Goal: Task Accomplishment & Management: Manage account settings

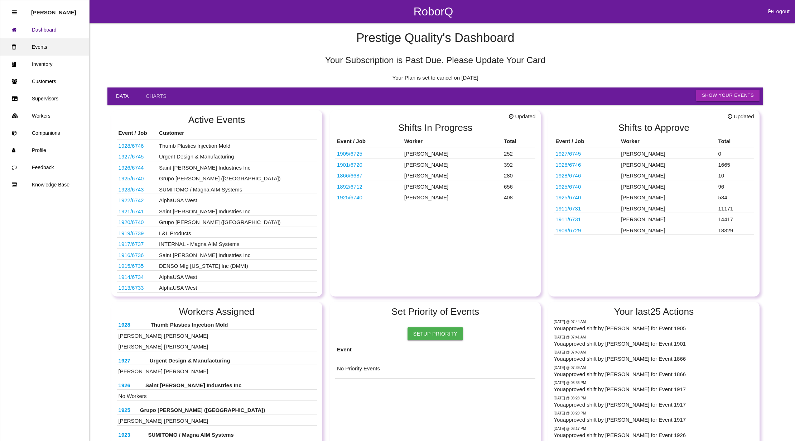
click at [39, 44] on link "Events" at bounding box center [44, 46] width 89 height 17
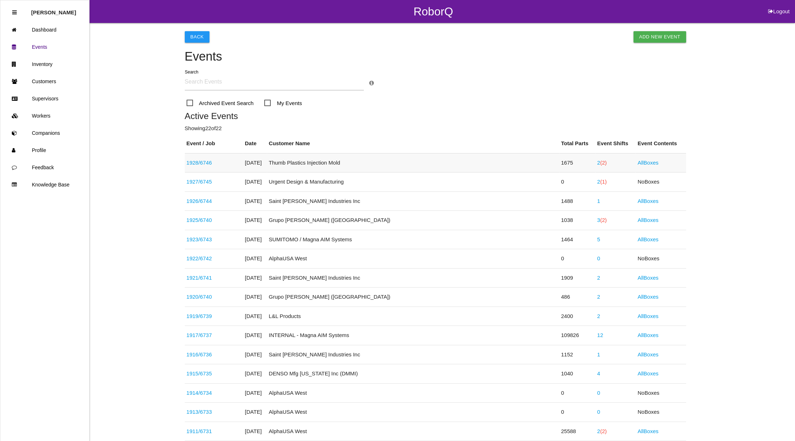
click at [212, 161] on link "1928 / 6746" at bounding box center [199, 162] width 25 height 6
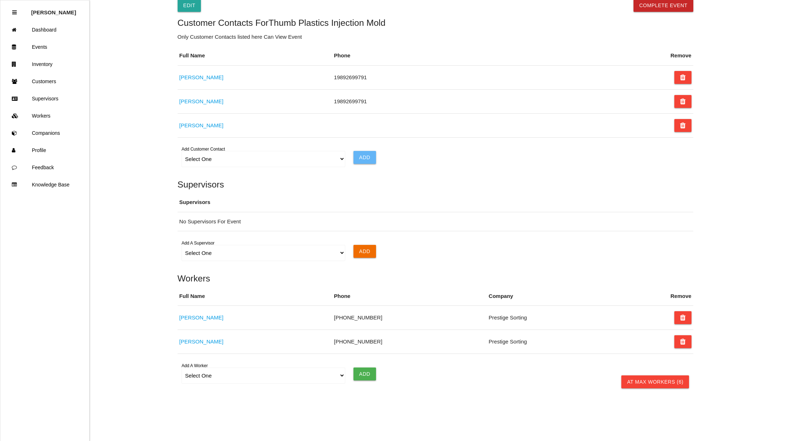
scroll to position [414, 0]
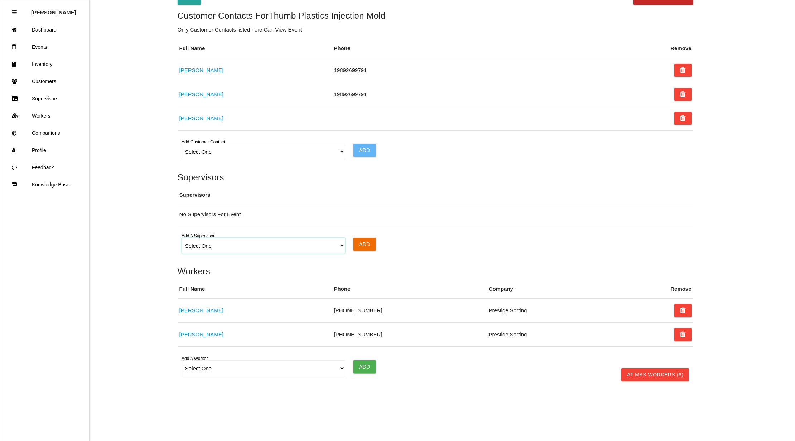
click at [342, 245] on select "Select One [PERSON_NAME]" at bounding box center [264, 246] width 164 height 16
select select "6702dd267ee3f70a3ba61479"
click at [182, 238] on select "Select One [PERSON_NAME]" at bounding box center [264, 246] width 164 height 16
click at [367, 238] on input "Add" at bounding box center [365, 244] width 23 height 13
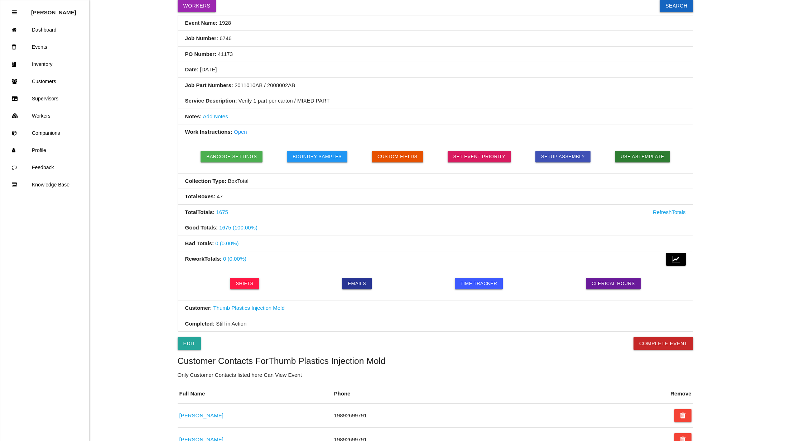
scroll to position [0, 0]
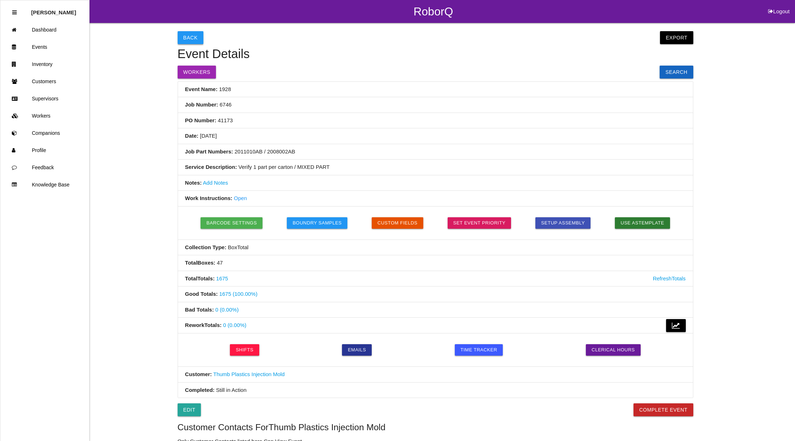
click at [196, 37] on button "Back" at bounding box center [191, 37] width 26 height 13
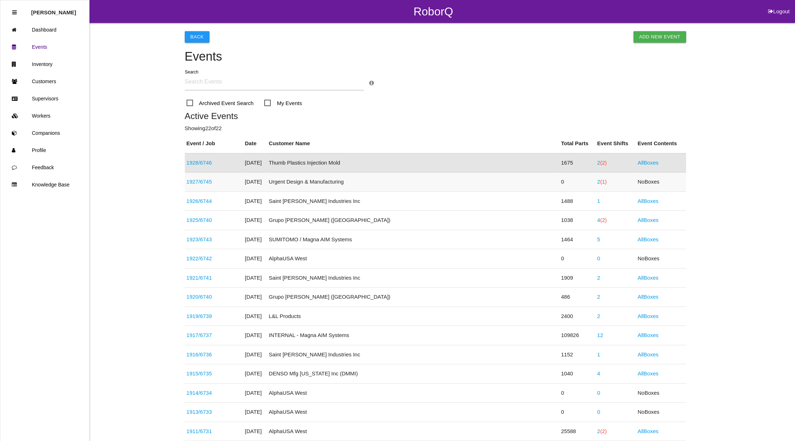
click at [201, 180] on link "1927 / 6745" at bounding box center [199, 181] width 25 height 6
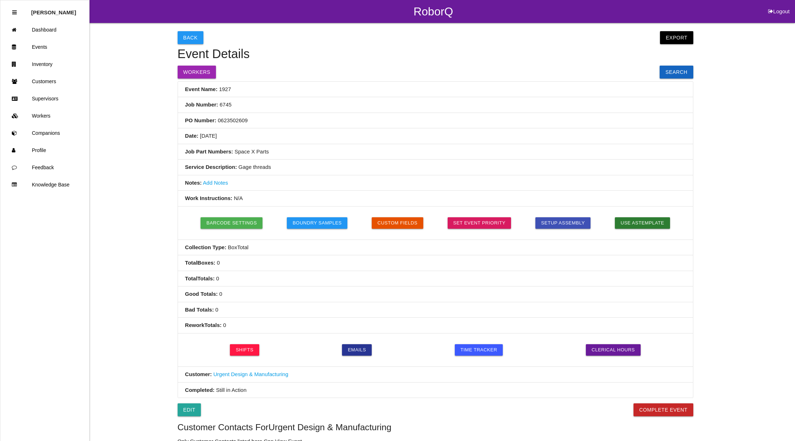
scroll to position [337, 0]
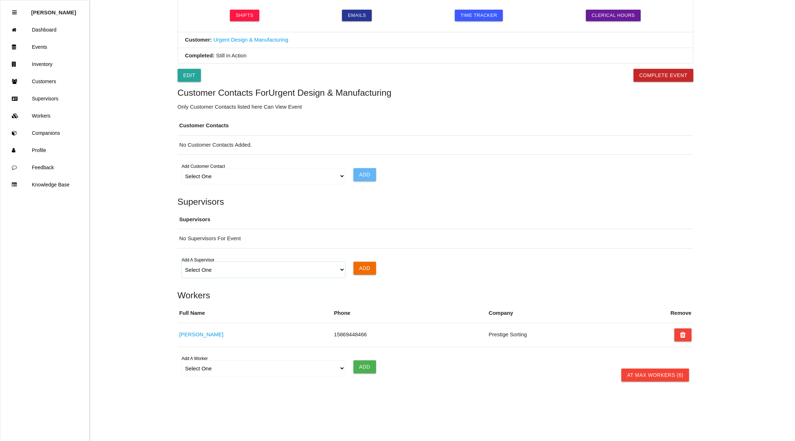
click at [341, 270] on select "Select One [PERSON_NAME]" at bounding box center [264, 270] width 164 height 16
select select "6702dd267ee3f70a3ba61479"
click at [182, 262] on select "Select One [PERSON_NAME]" at bounding box center [264, 270] width 164 height 16
click at [368, 268] on input "Add" at bounding box center [365, 268] width 23 height 13
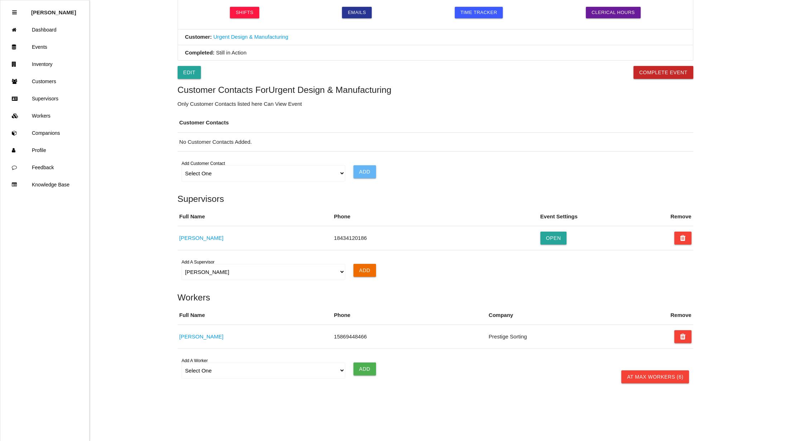
scroll to position [0, 0]
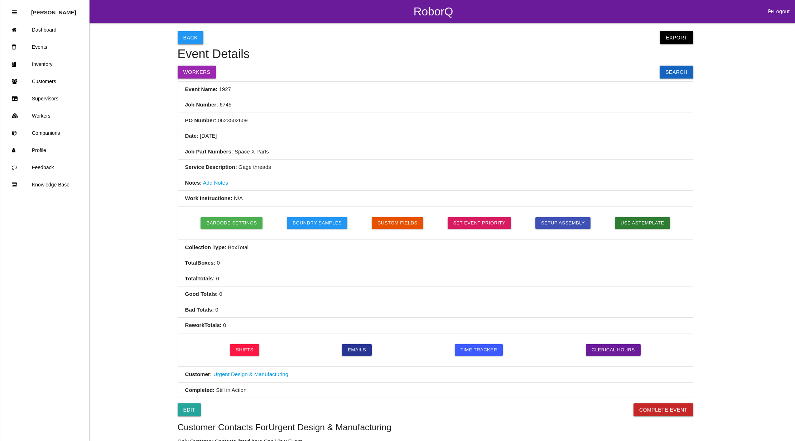
click at [185, 34] on button "Back" at bounding box center [191, 37] width 26 height 13
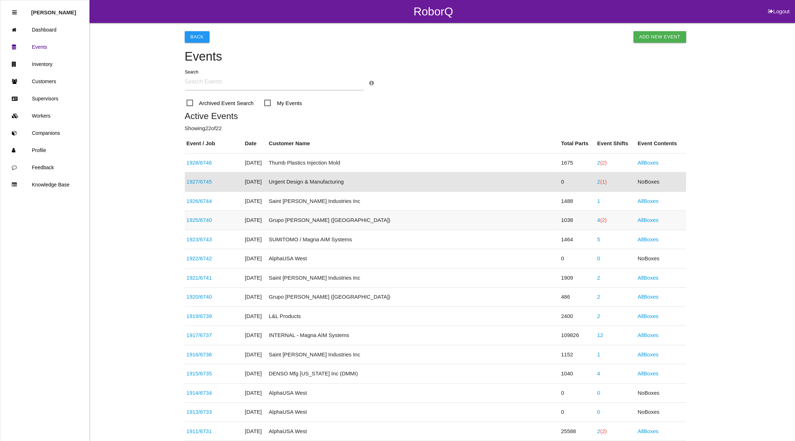
click at [194, 217] on link "1925 / 6740" at bounding box center [199, 220] width 25 height 6
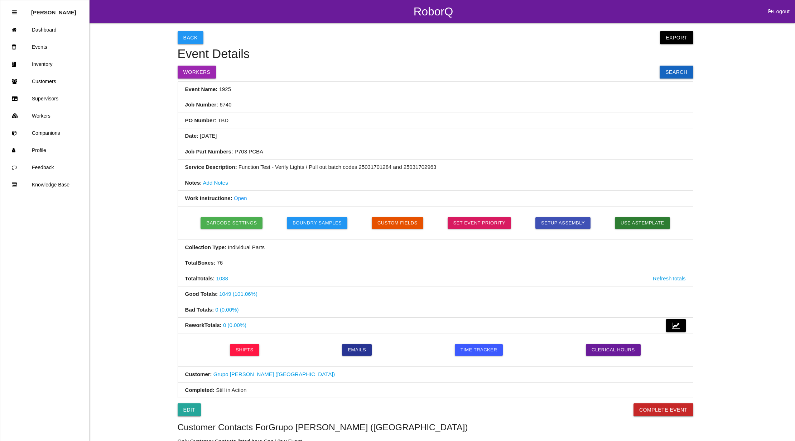
scroll to position [386, 0]
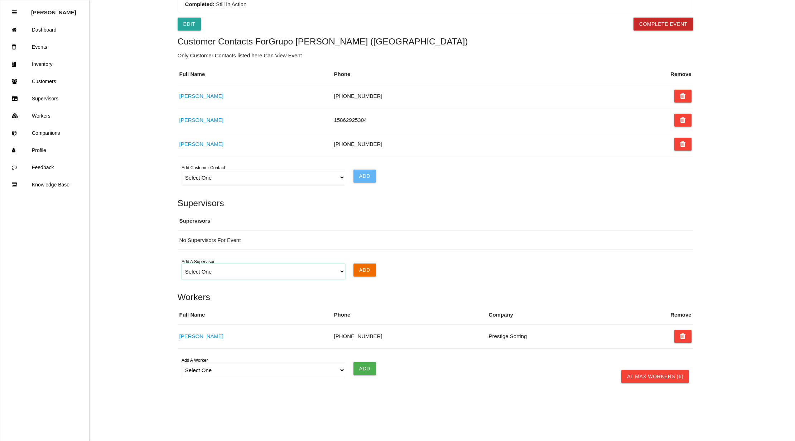
click at [340, 275] on select "Select One [PERSON_NAME]" at bounding box center [264, 271] width 164 height 16
select select "6702dd267ee3f70a3ba61479"
click at [182, 266] on select "Select One [PERSON_NAME]" at bounding box center [264, 271] width 164 height 16
click at [368, 270] on input "Add" at bounding box center [365, 269] width 23 height 13
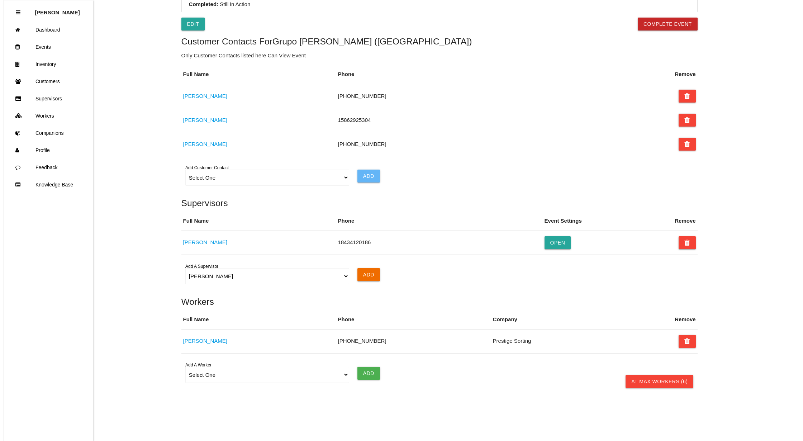
scroll to position [0, 0]
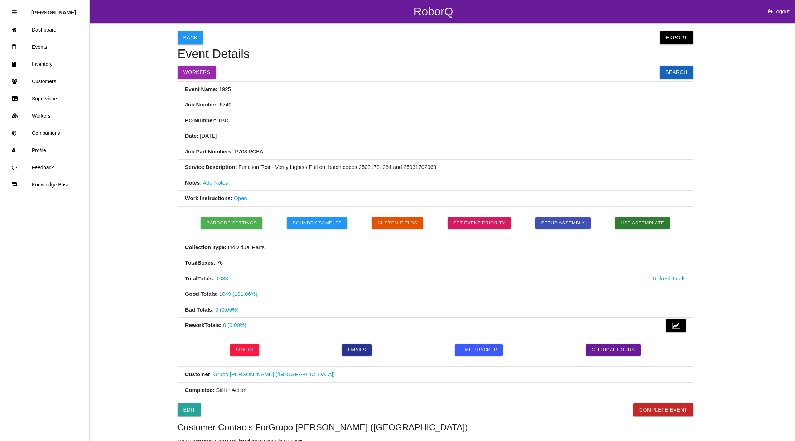
click at [184, 39] on button "Back" at bounding box center [191, 37] width 26 height 13
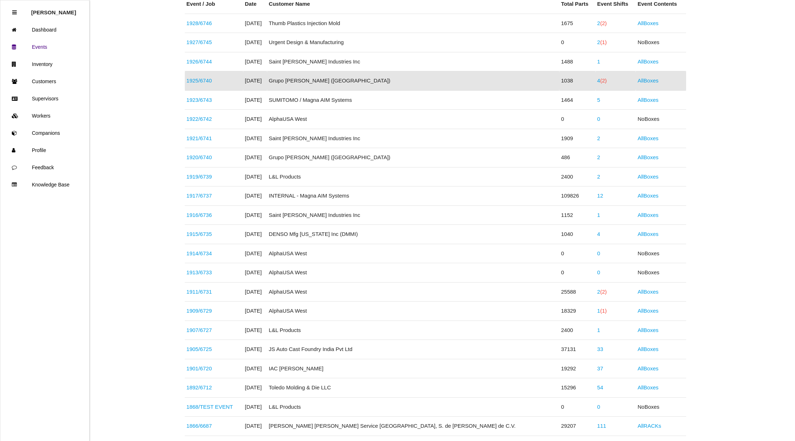
scroll to position [191, 0]
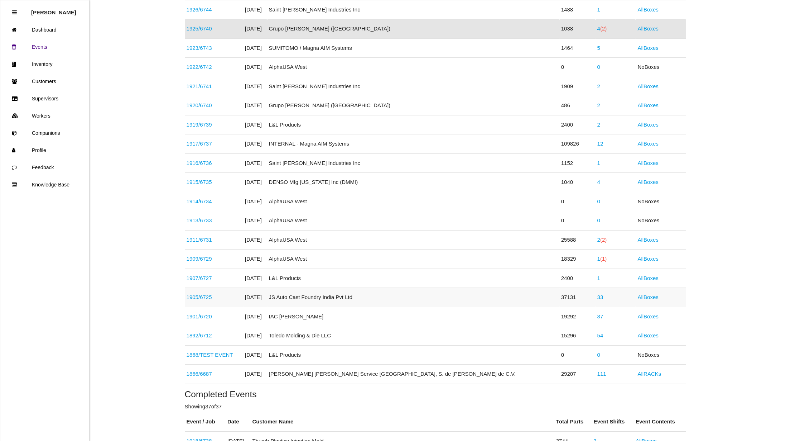
click at [198, 298] on link "1905 / 6725" at bounding box center [199, 297] width 25 height 6
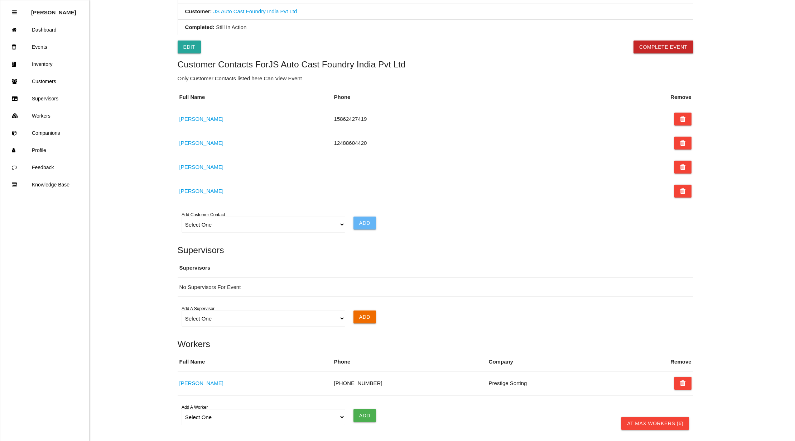
scroll to position [382, 0]
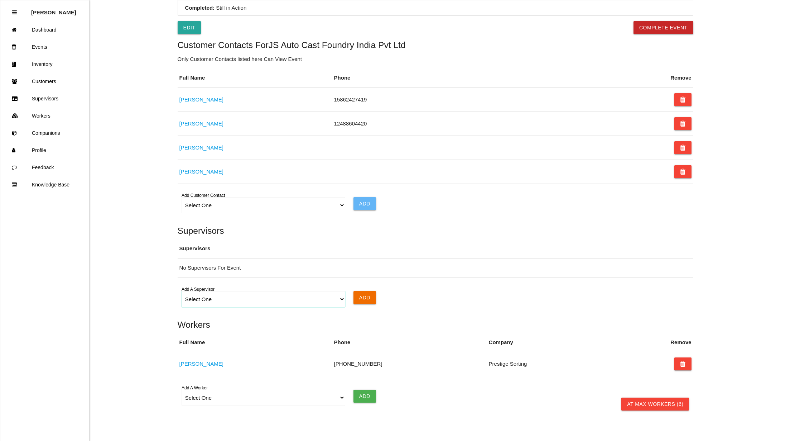
click at [341, 302] on select "Select One [PERSON_NAME]" at bounding box center [264, 299] width 164 height 16
select select "6702dd267ee3f70a3ba61479"
click at [182, 293] on select "Select One [PERSON_NAME]" at bounding box center [264, 299] width 164 height 16
click at [365, 297] on input "Add" at bounding box center [365, 297] width 23 height 13
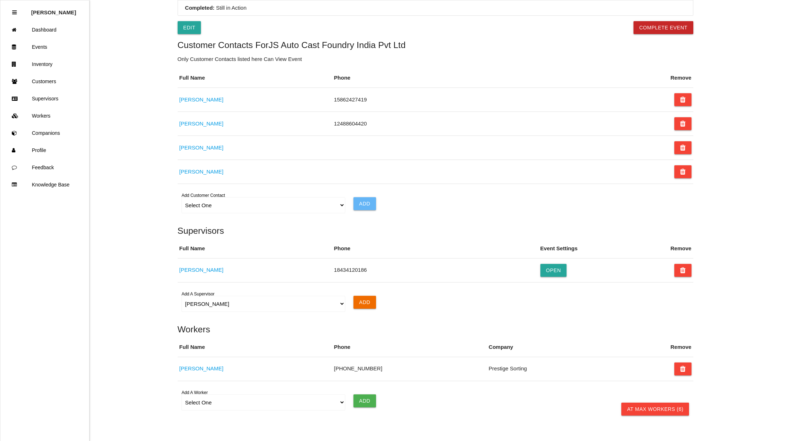
scroll to position [0, 0]
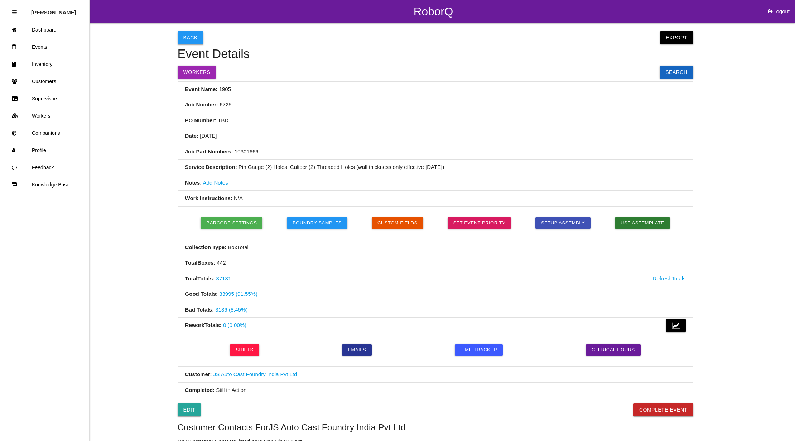
click at [181, 39] on button "Back" at bounding box center [191, 37] width 26 height 13
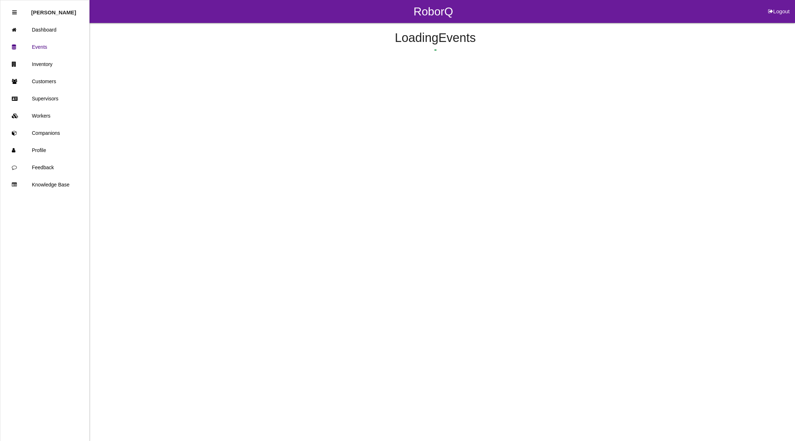
scroll to position [270, 0]
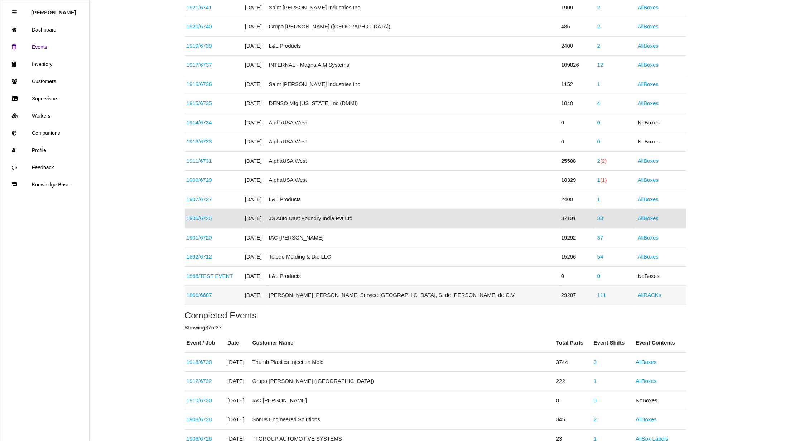
click at [189, 294] on link "1866 / 6687" at bounding box center [199, 295] width 25 height 6
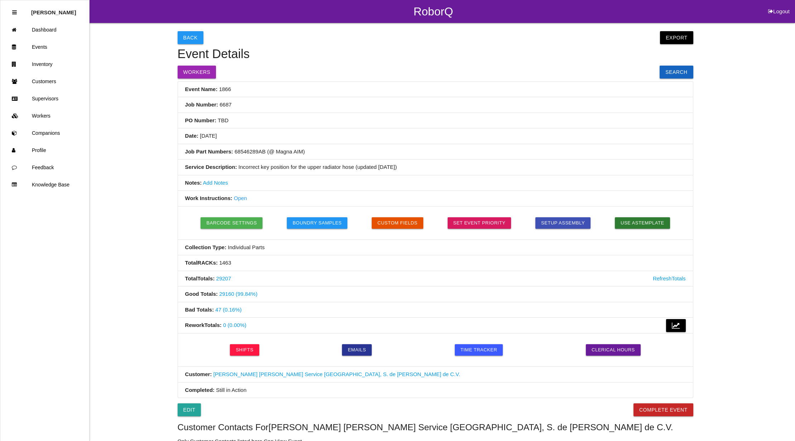
scroll to position [386, 0]
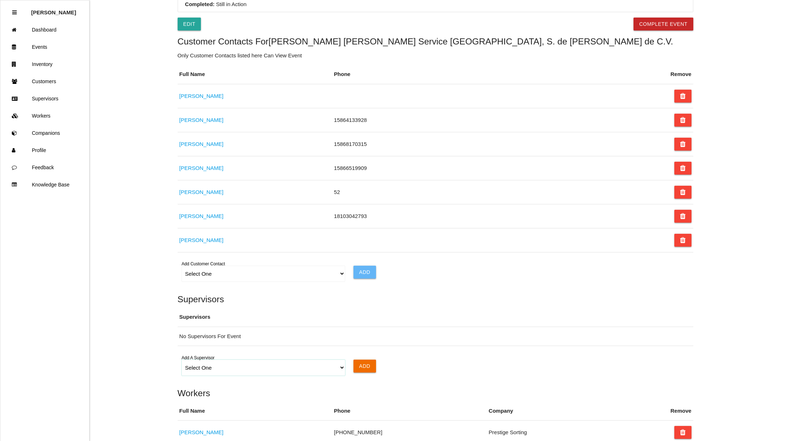
click at [342, 370] on select "Select One [PERSON_NAME]" at bounding box center [264, 367] width 164 height 16
select select "6702dd267ee3f70a3ba61479"
click at [182, 363] on select "Select One [PERSON_NAME]" at bounding box center [264, 367] width 164 height 16
click at [372, 368] on input "Add" at bounding box center [365, 365] width 23 height 13
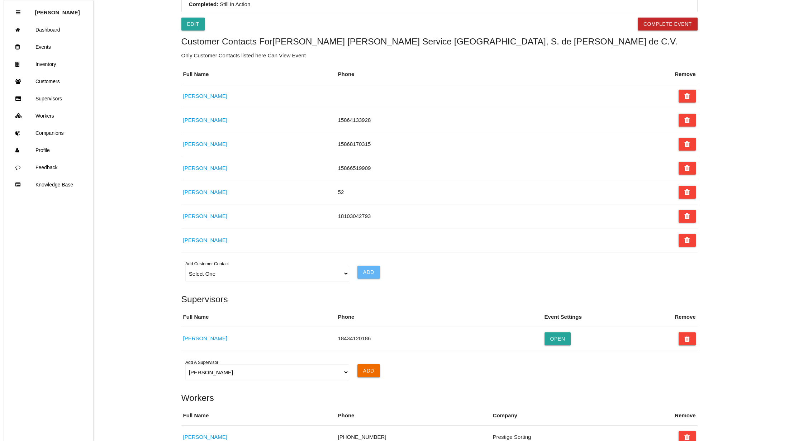
scroll to position [0, 0]
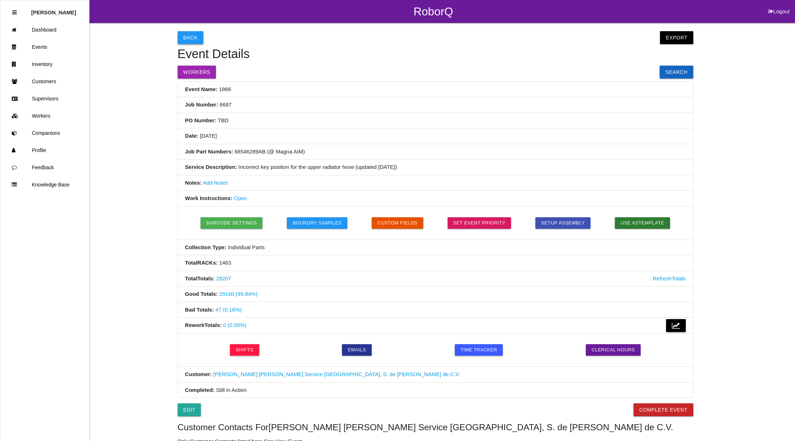
click at [194, 39] on button "Back" at bounding box center [191, 37] width 26 height 13
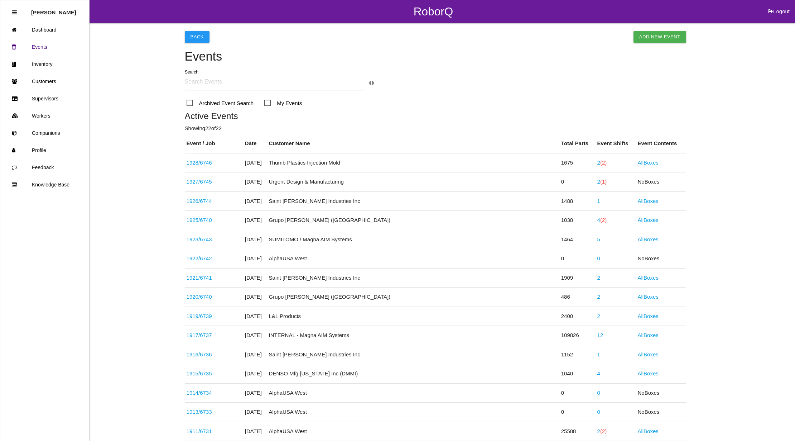
click at [780, 5] on button "Logout" at bounding box center [779, 2] width 32 height 5
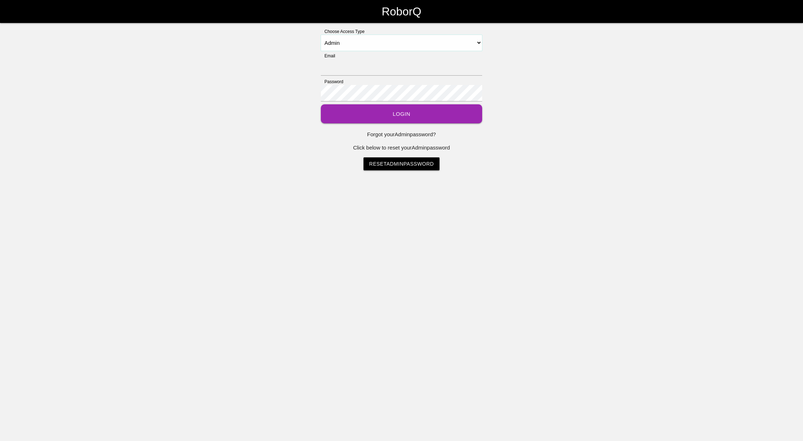
click at [397, 46] on select "Select Access Type Admin Customer Supervisor Worker" at bounding box center [401, 43] width 161 height 16
select select "Supervisor"
click at [321, 35] on select "Select Access Type Admin Customer Supervisor Worker" at bounding box center [401, 43] width 161 height 16
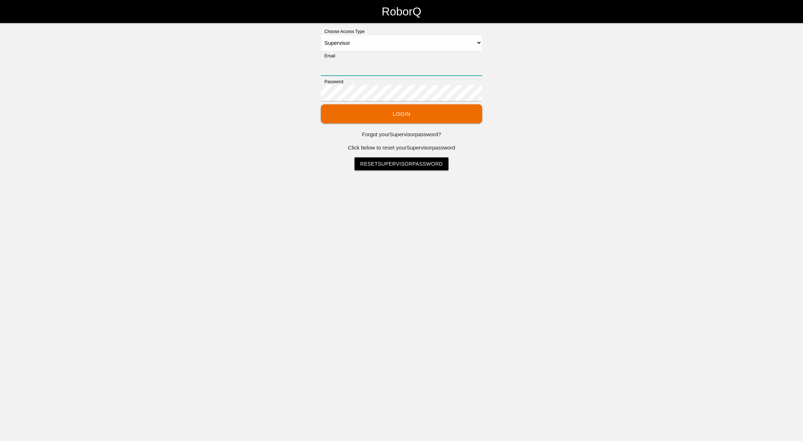
click at [380, 69] on input "Email" at bounding box center [401, 67] width 161 height 16
type input "[EMAIL_ADDRESS][DOMAIN_NAME]"
click at [380, 114] on button "Login" at bounding box center [401, 113] width 161 height 19
